Goal: Navigation & Orientation: Find specific page/section

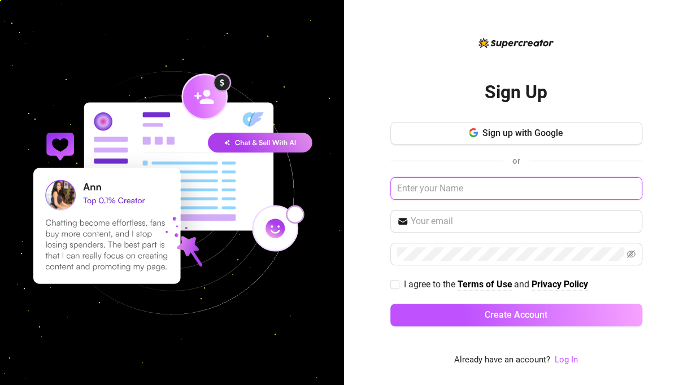
click at [501, 186] on input "text" at bounding box center [516, 188] width 252 height 23
type input "[EMAIL_ADDRESS][DOMAIN_NAME]"
click at [495, 189] on input "[EMAIL_ADDRESS][DOMAIN_NAME]" at bounding box center [516, 188] width 252 height 23
click at [563, 360] on link "Log In" at bounding box center [566, 360] width 23 height 10
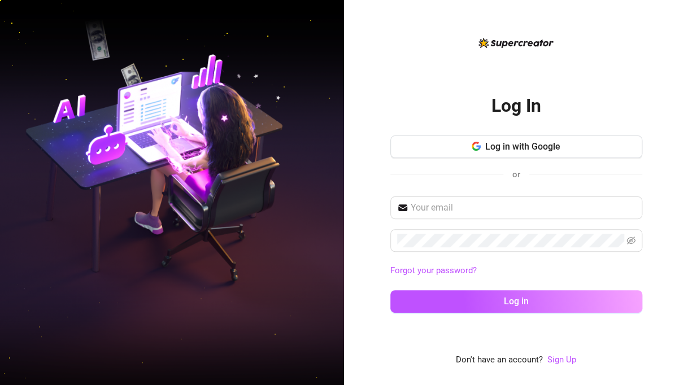
click at [520, 219] on div at bounding box center [516, 208] width 252 height 23
click at [520, 215] on span at bounding box center [516, 208] width 252 height 23
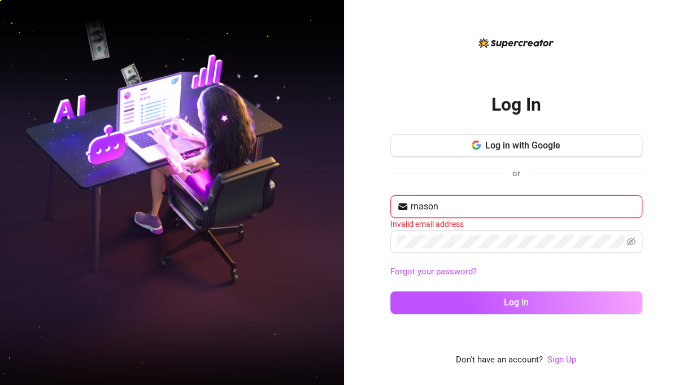
type input "[EMAIL_ADDRESS][DOMAIN_NAME]"
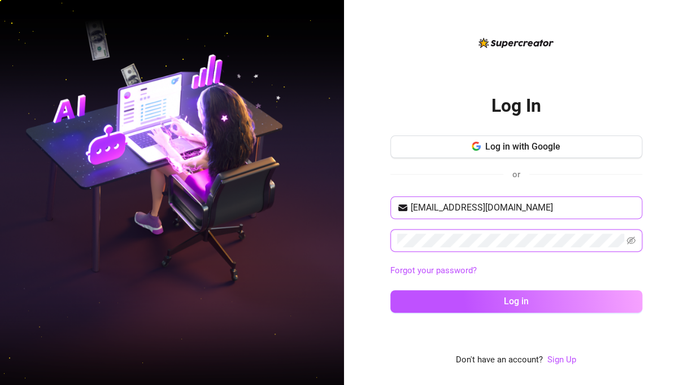
click at [390, 290] on button "Log in" at bounding box center [516, 301] width 252 height 23
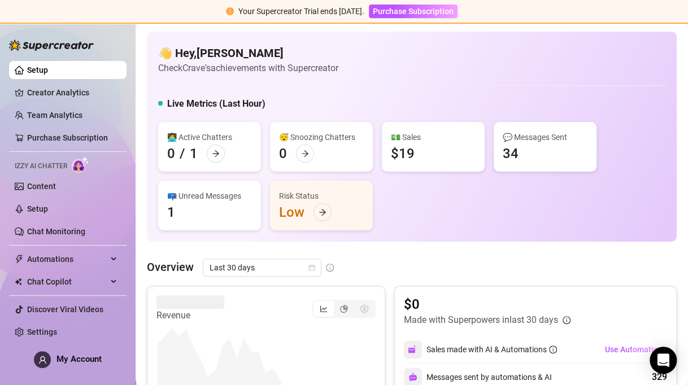
click at [464, 274] on div "Overview Last 30 days" at bounding box center [412, 268] width 530 height 18
click at [74, 234] on link "Chat Monitoring" at bounding box center [56, 231] width 58 height 9
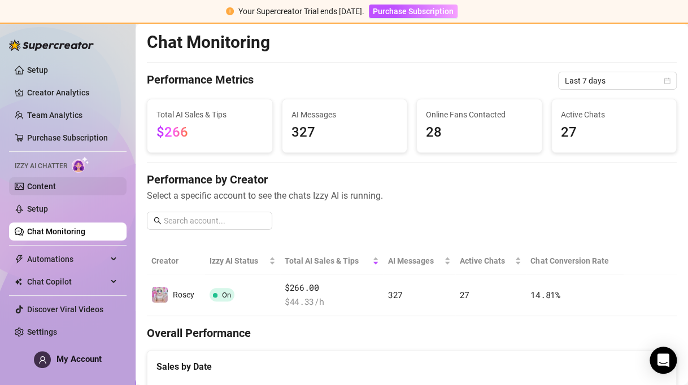
click at [56, 188] on link "Content" at bounding box center [41, 186] width 29 height 9
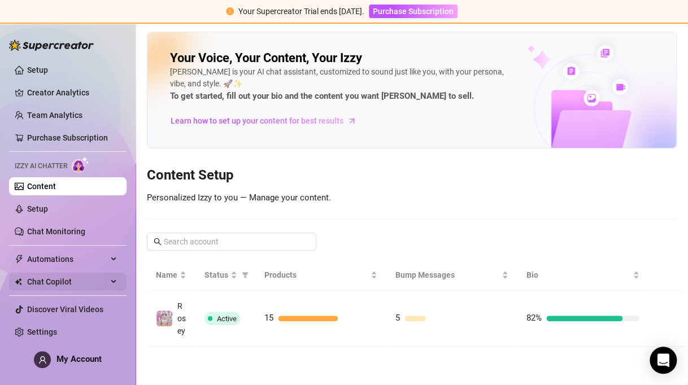
click at [70, 278] on span "Chat Copilot" at bounding box center [67, 282] width 80 height 18
